Goal: Register for event/course

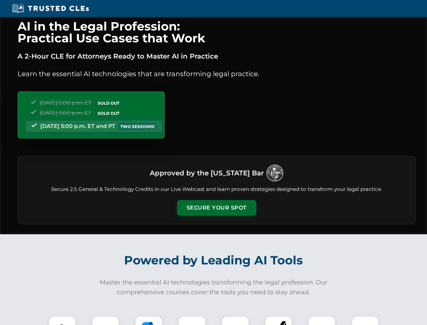
click at [217, 208] on button "Secure Your Spot" at bounding box center [216, 208] width 79 height 16
click at [62, 321] on img at bounding box center [62, 330] width 20 height 20
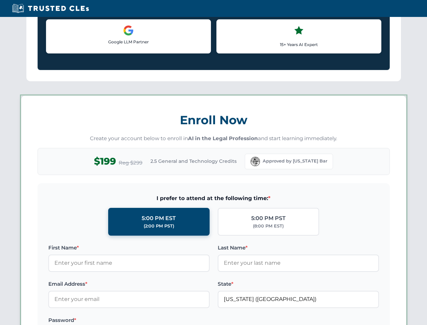
click at [149, 321] on label "Password *" at bounding box center [128, 320] width 161 height 8
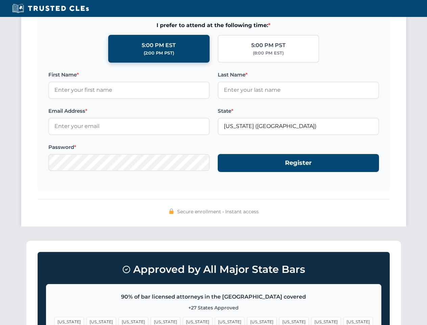
click at [312, 321] on span "[US_STATE]" at bounding box center [326, 322] width 29 height 10
